Goal: Check status

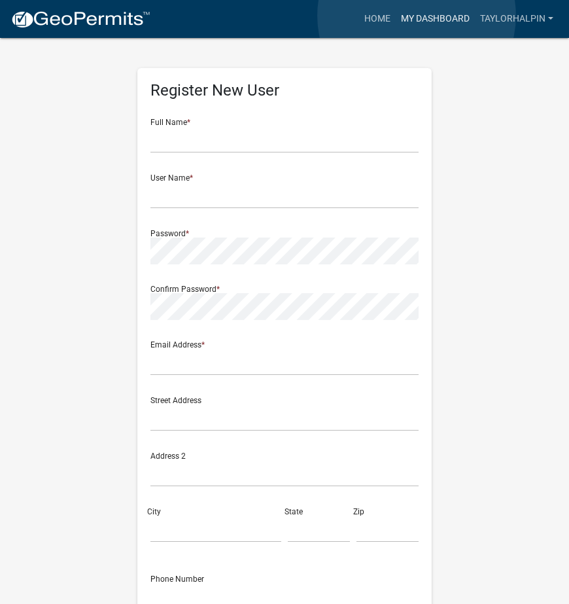
click at [417, 16] on link "My Dashboard" at bounding box center [435, 19] width 79 height 25
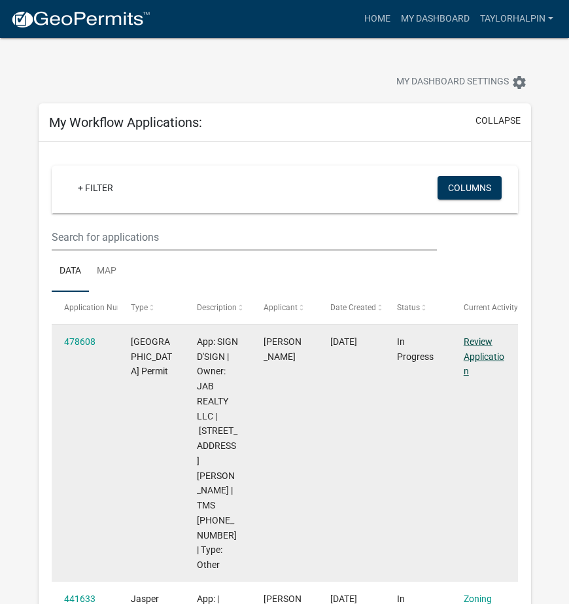
click at [482, 354] on link "Review Application" at bounding box center [484, 356] width 41 height 41
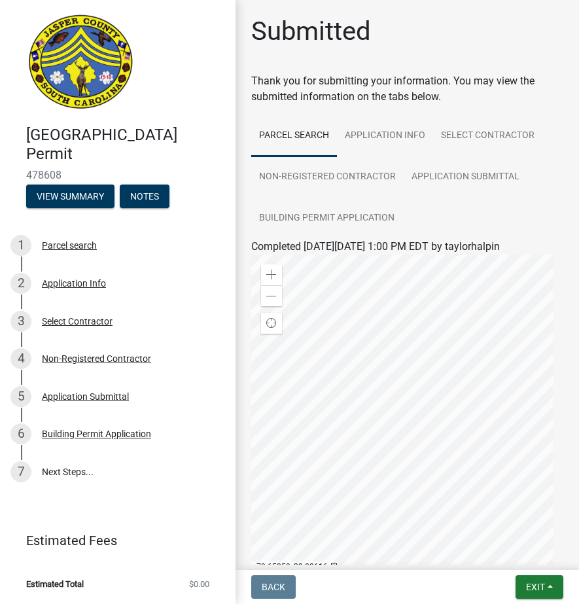
scroll to position [190, 0]
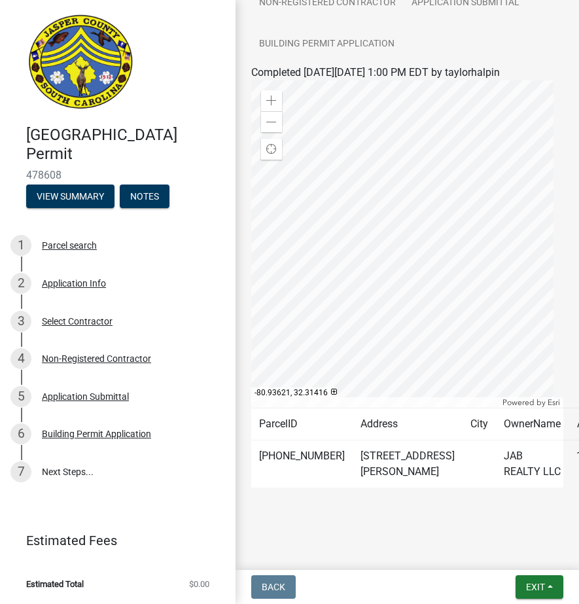
click at [352, 311] on div at bounding box center [407, 243] width 312 height 327
click at [412, 242] on div at bounding box center [407, 243] width 312 height 327
